Goal: Information Seeking & Learning: Check status

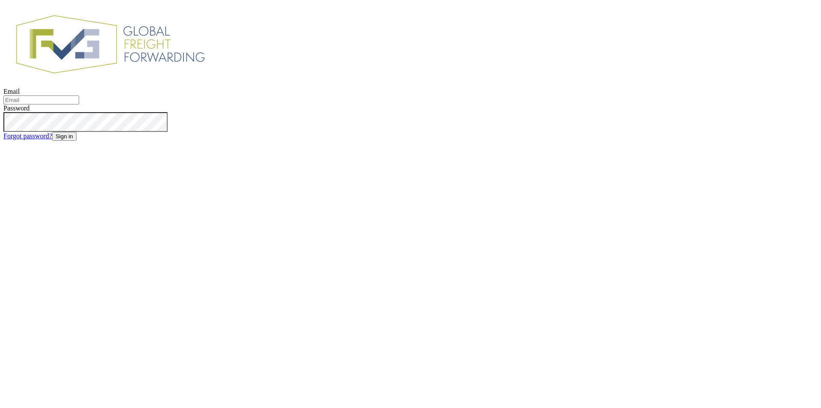
type input "[EMAIL_ADDRESS][DOMAIN_NAME]"
click at [77, 141] on button "Sign in" at bounding box center [64, 136] width 24 height 9
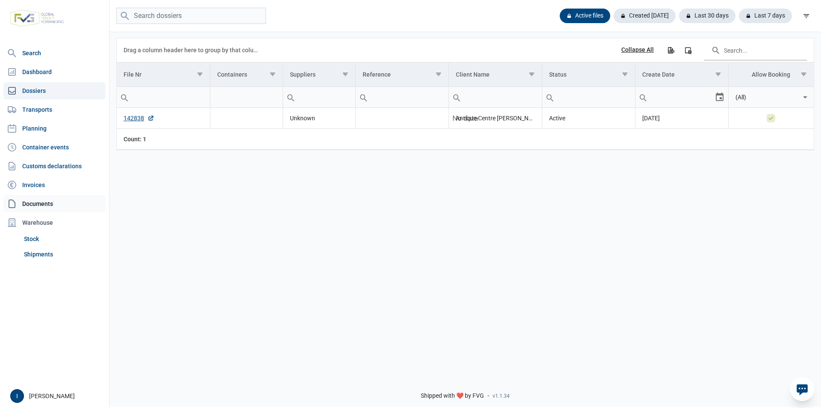
click at [37, 204] on link "Documents" at bounding box center [54, 203] width 102 height 17
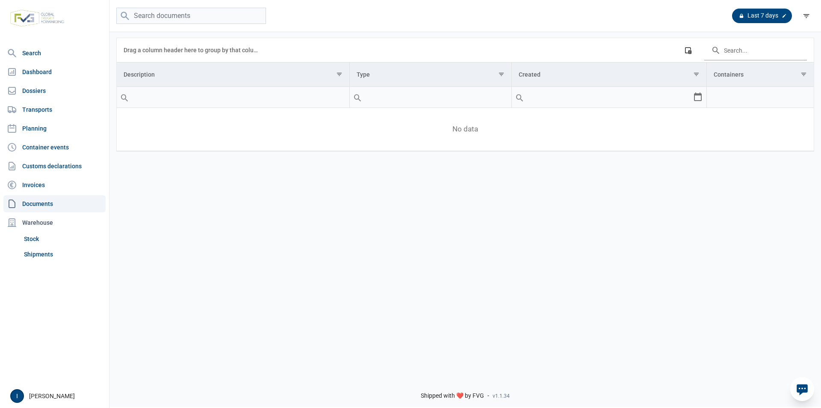
click at [781, 15] on div at bounding box center [784, 16] width 9 height 9
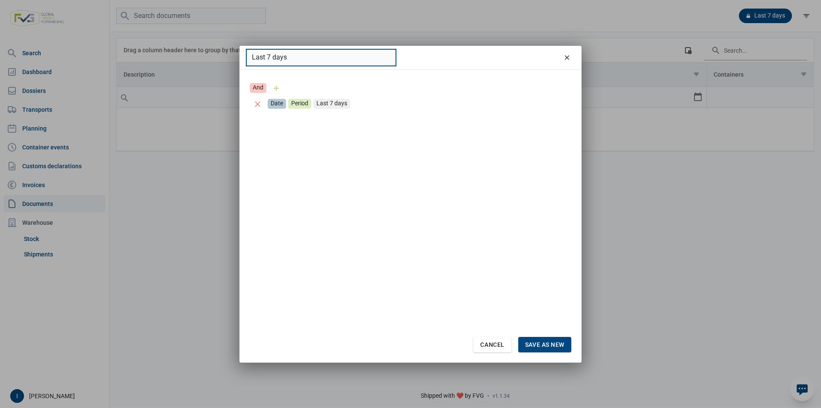
click at [299, 55] on input "Last 7 days" at bounding box center [321, 57] width 150 height 17
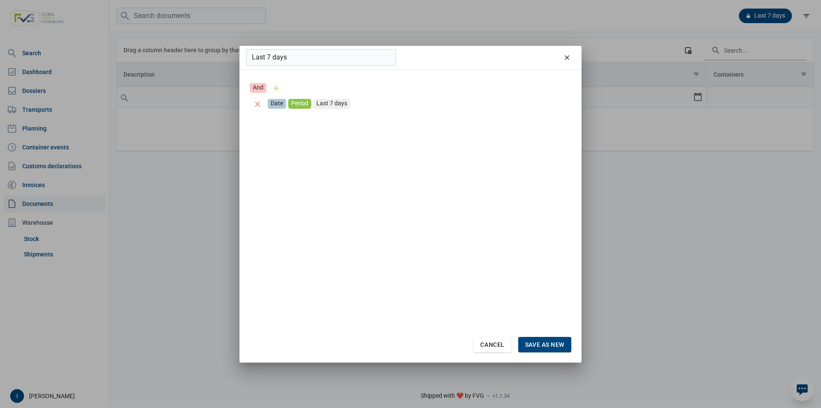
click at [305, 104] on div "Period" at bounding box center [299, 104] width 23 height 10
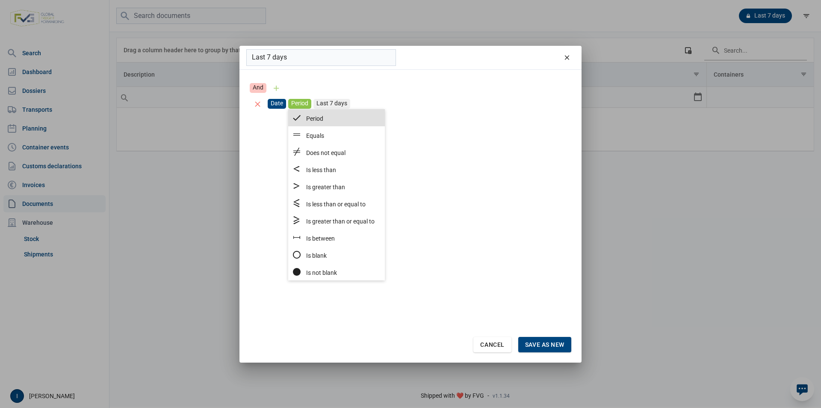
click at [279, 101] on div "Date" at bounding box center [277, 104] width 18 height 10
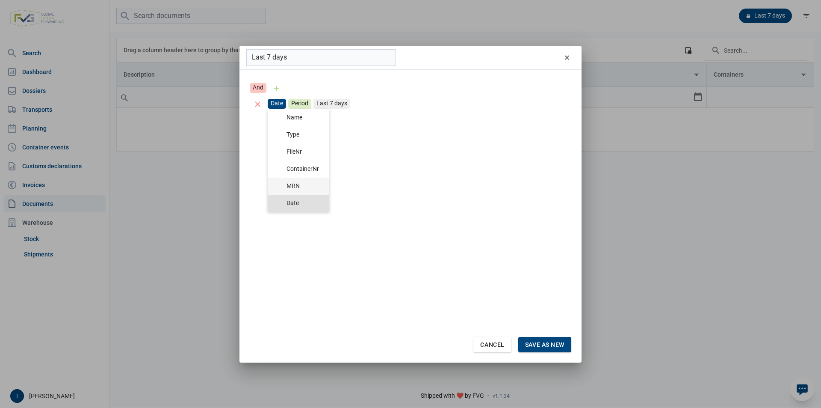
click at [302, 183] on div "MRN" at bounding box center [303, 186] width 33 height 8
click at [279, 103] on div "MRN" at bounding box center [277, 104] width 19 height 10
drag, startPoint x: 299, startPoint y: 184, endPoint x: 393, endPoint y: 250, distance: 115.2
click at [299, 184] on span "MRN" at bounding box center [293, 185] width 13 height 7
click at [496, 346] on span "Cancel" at bounding box center [492, 344] width 24 height 7
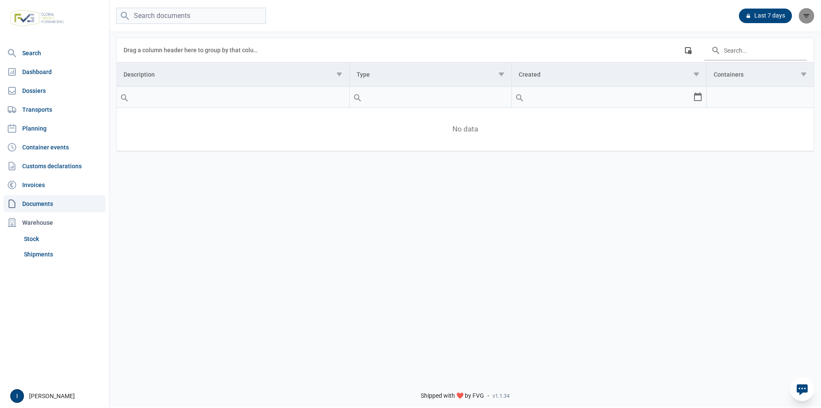
click at [806, 16] on icon "filter" at bounding box center [807, 16] width 8 height 8
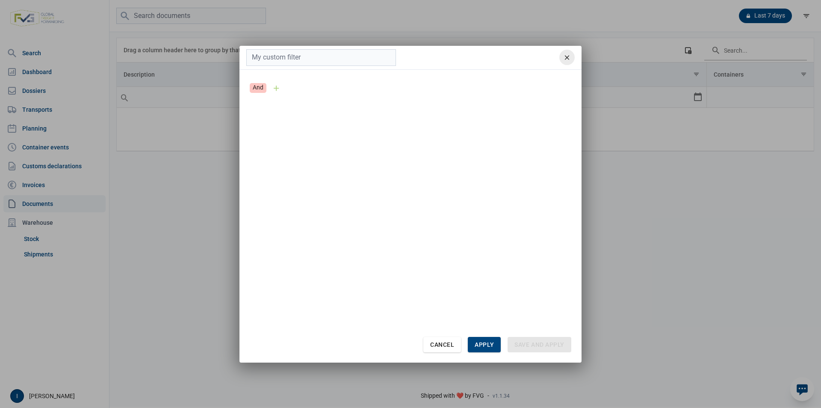
click at [574, 55] on div "remove" at bounding box center [566, 57] width 15 height 15
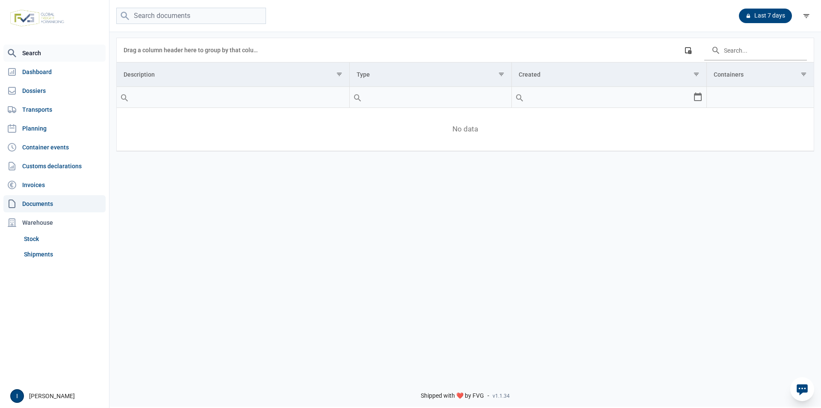
click at [36, 54] on link "Search" at bounding box center [54, 52] width 102 height 17
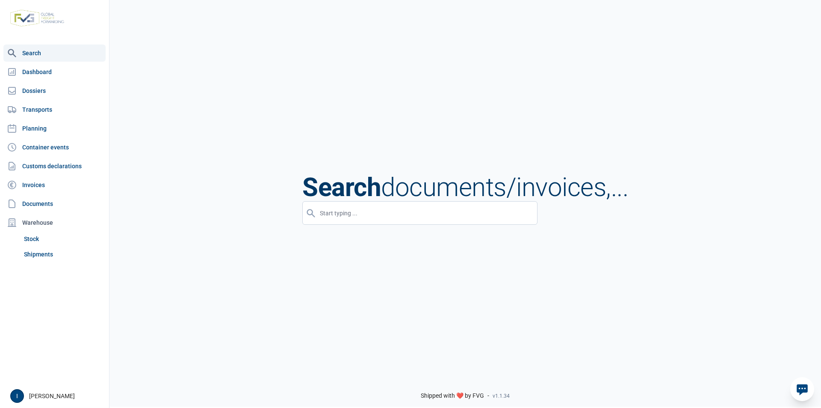
click at [380, 210] on input "input" at bounding box center [419, 213] width 235 height 24
paste input "25BE000004135843B2"
type input "25BE000004135843B2"
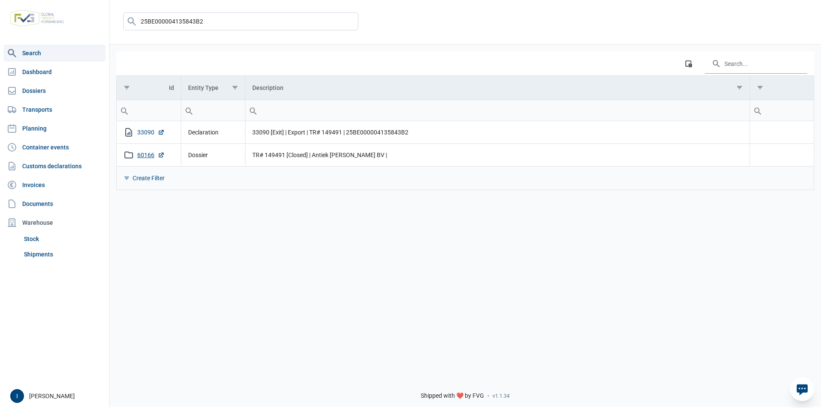
click at [143, 134] on link "33090" at bounding box center [150, 132] width 27 height 9
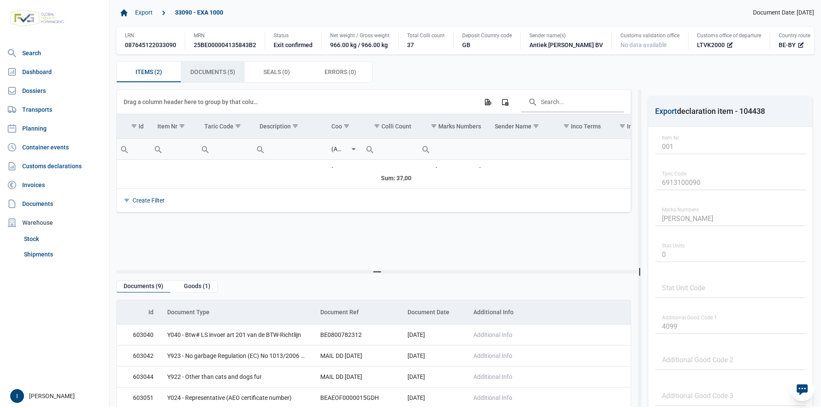
click at [207, 73] on span "Documents (5) Documents (5)" at bounding box center [212, 72] width 45 height 10
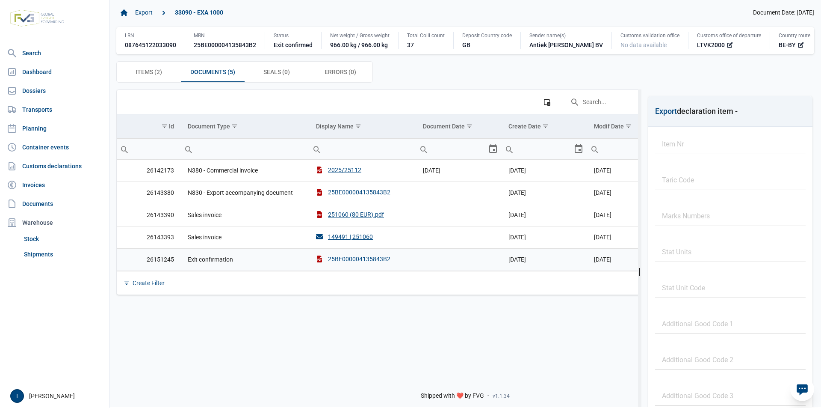
click at [370, 261] on div "25BE000004135843B2" at bounding box center [353, 258] width 74 height 9
